Goal: Information Seeking & Learning: Learn about a topic

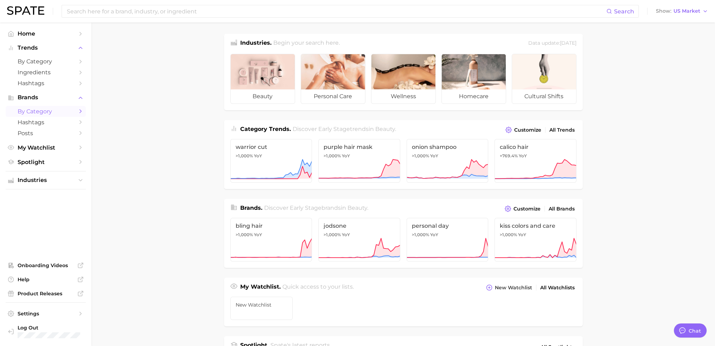
click at [39, 112] on span "by Category" at bounding box center [46, 111] width 56 height 7
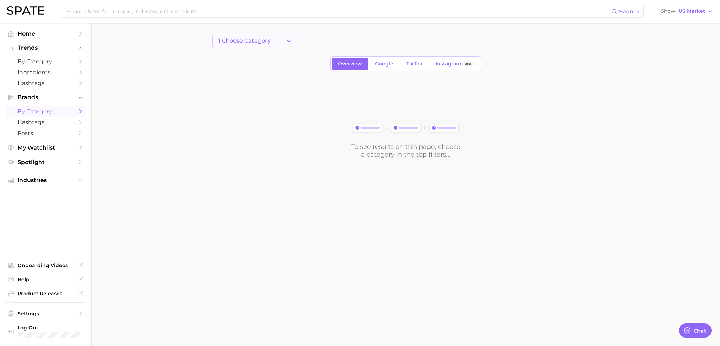
click at [254, 41] on span "1. Choose Category" at bounding box center [244, 41] width 52 height 6
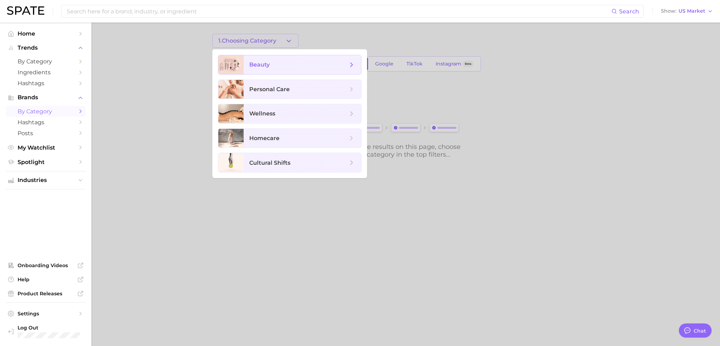
click at [267, 64] on span "beauty" at bounding box center [259, 64] width 20 height 7
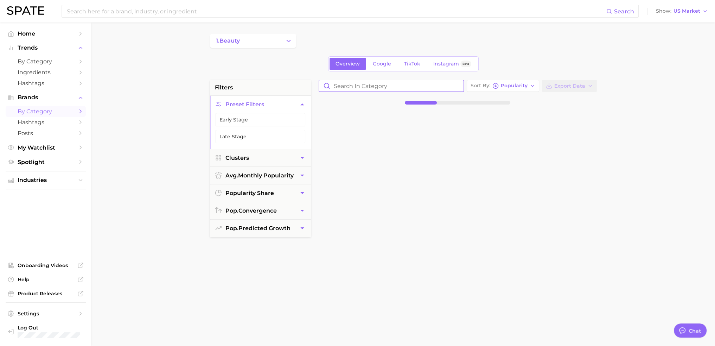
click at [418, 88] on input "Search in category" at bounding box center [391, 85] width 145 height 11
type input "dune"
click at [395, 112] on span "-62.7% YoY falling star" at bounding box center [362, 114] width 87 height 6
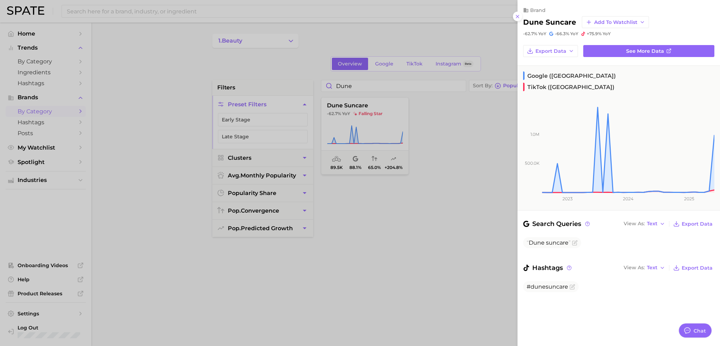
click at [492, 191] on div at bounding box center [360, 173] width 720 height 346
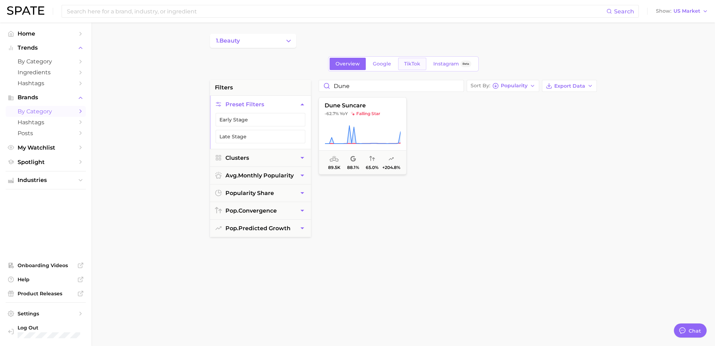
click at [413, 64] on span "TikTok" at bounding box center [412, 64] width 16 height 6
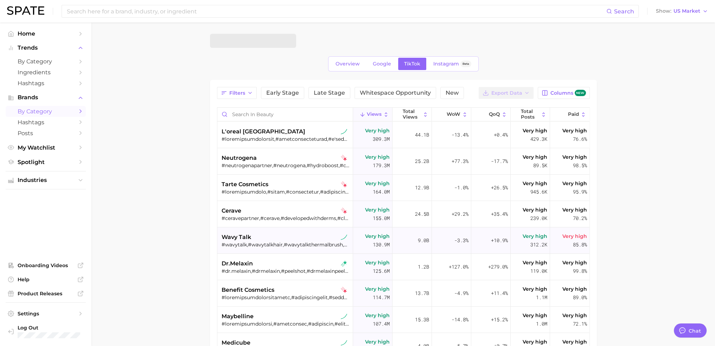
type textarea "x"
click at [291, 115] on input "Search in beauty" at bounding box center [284, 114] width 135 height 13
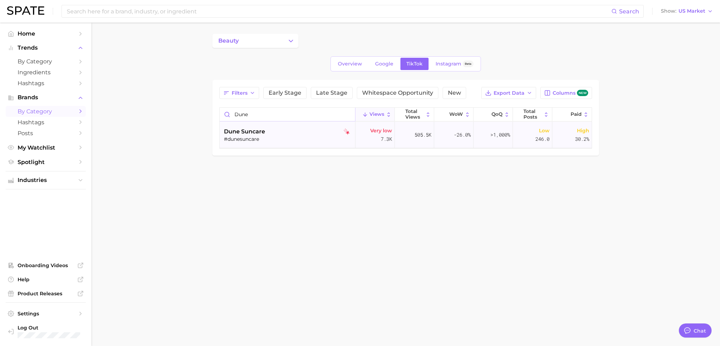
type input "dune"
click at [293, 133] on div "dune suncare" at bounding box center [288, 131] width 129 height 8
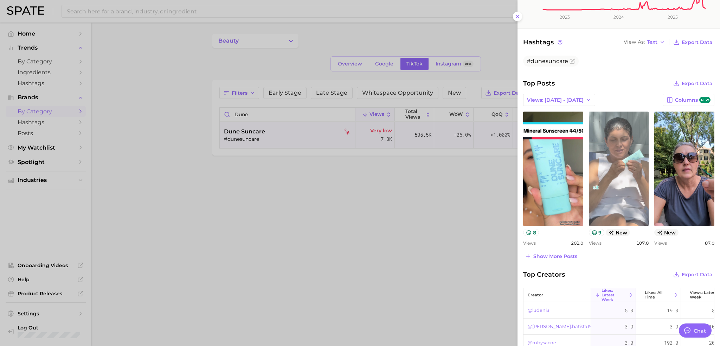
scroll to position [176, 0]
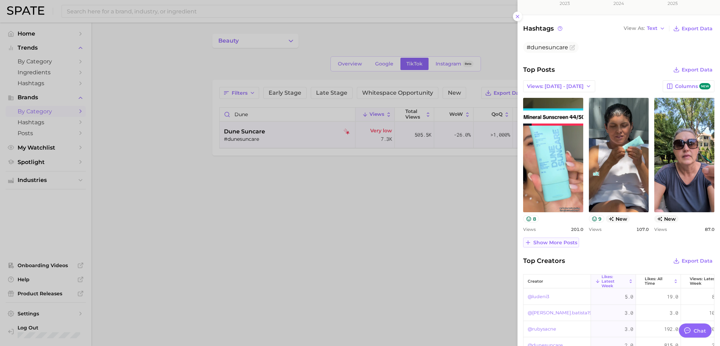
click at [530, 240] on icon at bounding box center [528, 242] width 6 height 6
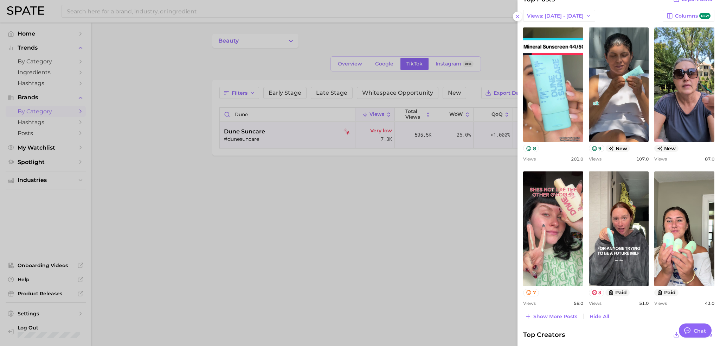
scroll to position [281, 0]
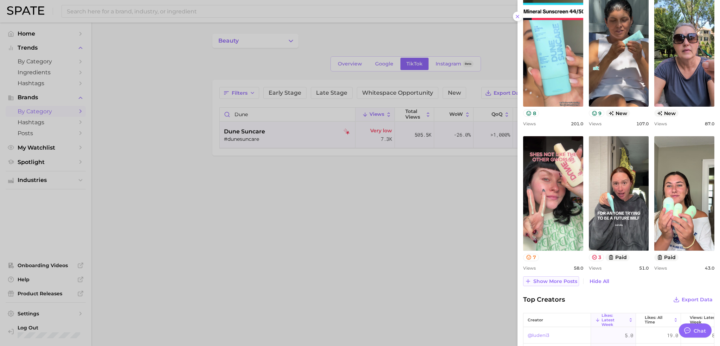
click at [542, 276] on button "Show more posts" at bounding box center [551, 281] width 56 height 10
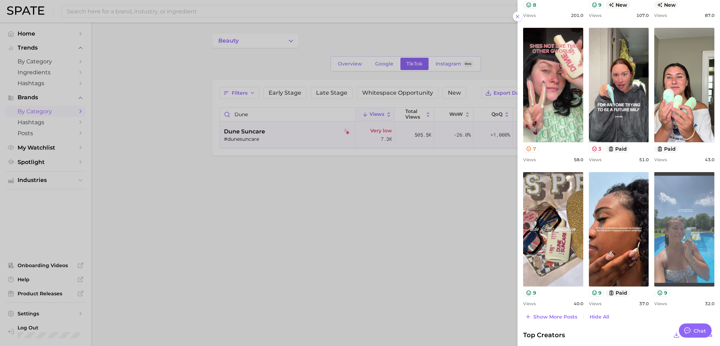
scroll to position [387, 0]
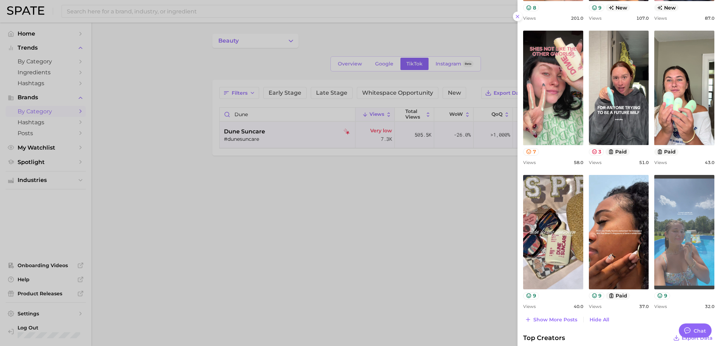
click at [679, 253] on link "view post on TikTok" at bounding box center [684, 232] width 60 height 114
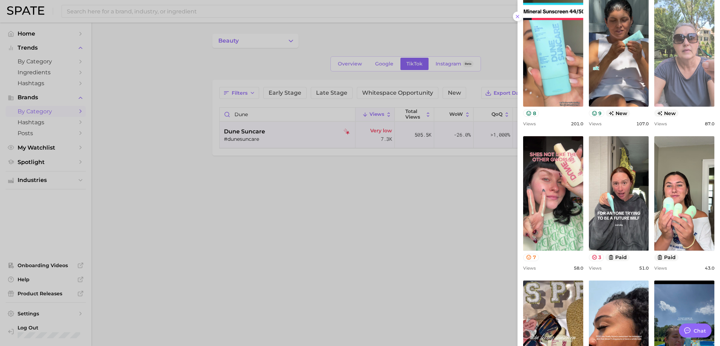
scroll to position [316, 0]
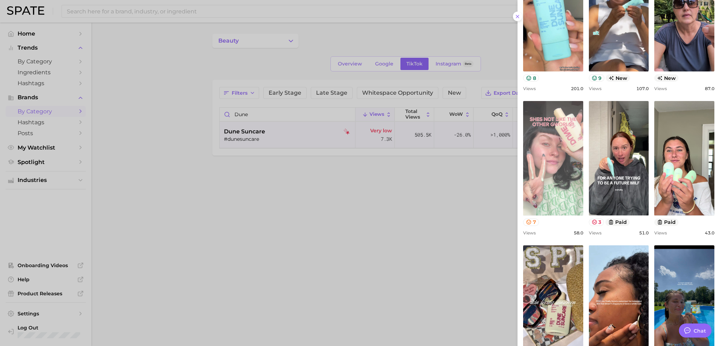
click at [569, 152] on link "view post on TikTok" at bounding box center [553, 158] width 60 height 114
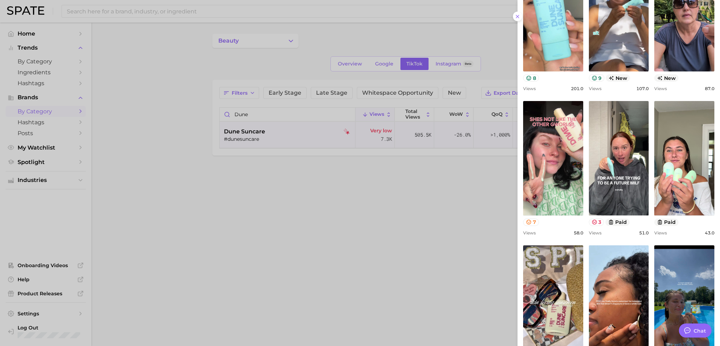
click at [328, 301] on div at bounding box center [360, 173] width 720 height 346
